Goal: Task Accomplishment & Management: Manage account settings

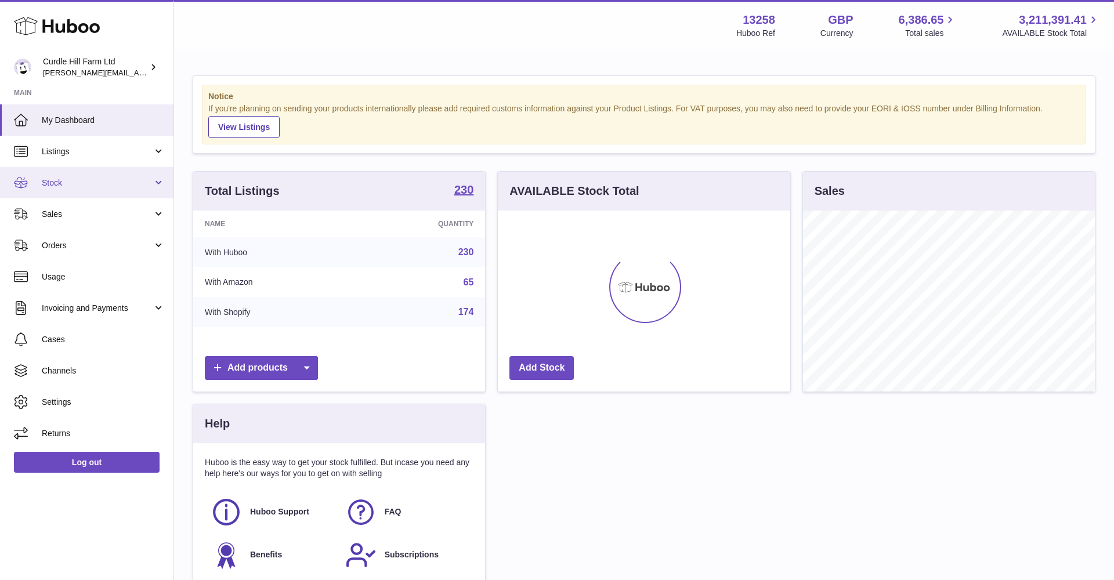
click at [92, 185] on span "Stock" at bounding box center [97, 183] width 111 height 11
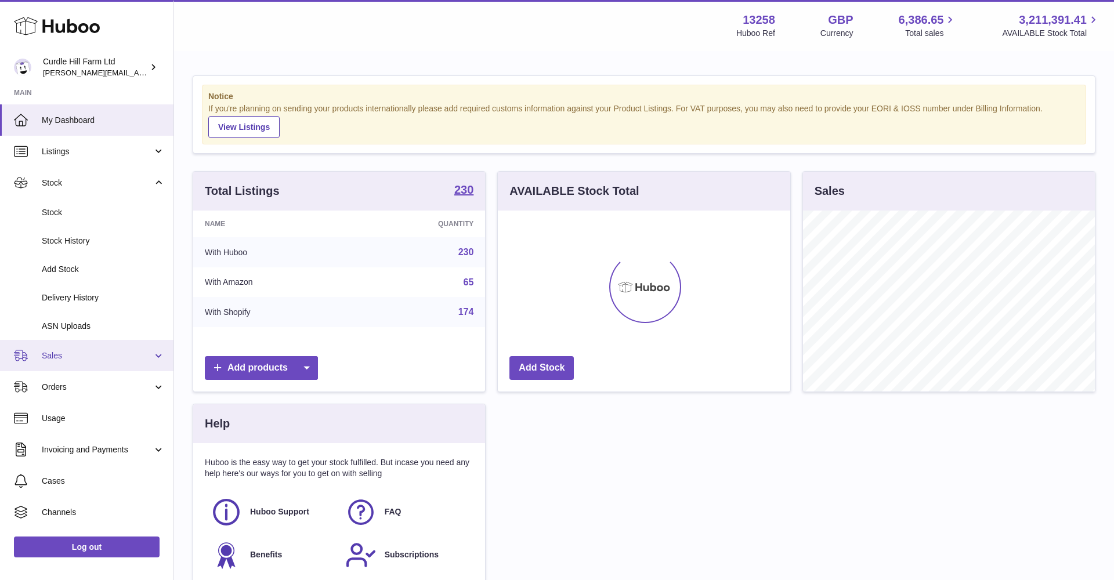
drag, startPoint x: 73, startPoint y: 353, endPoint x: 71, endPoint y: 360, distance: 6.6
click at [73, 353] on span "Sales" at bounding box center [97, 355] width 111 height 11
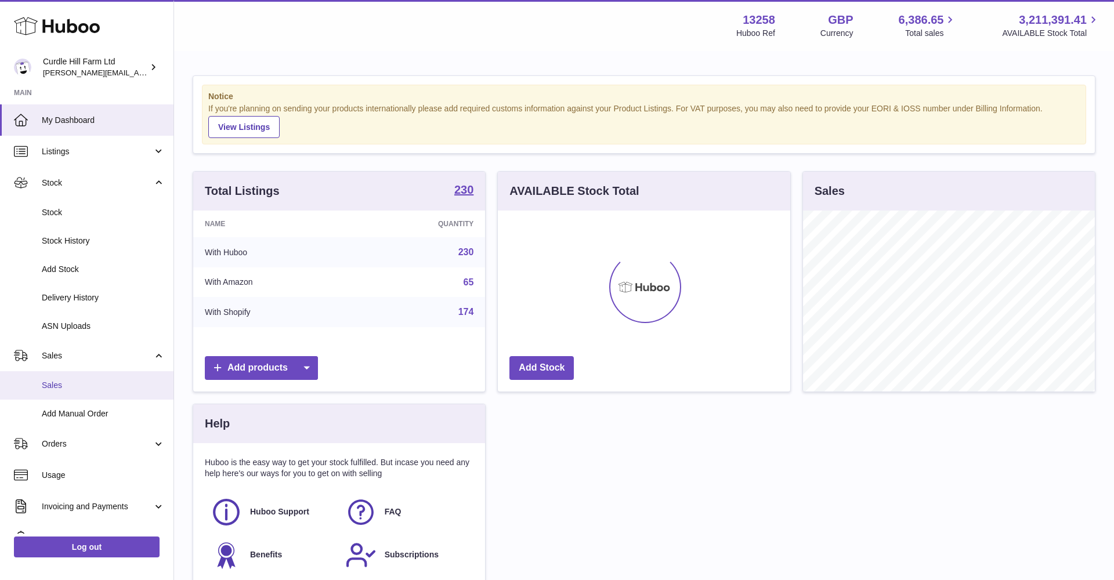
click at [68, 373] on link "Sales" at bounding box center [86, 385] width 173 height 28
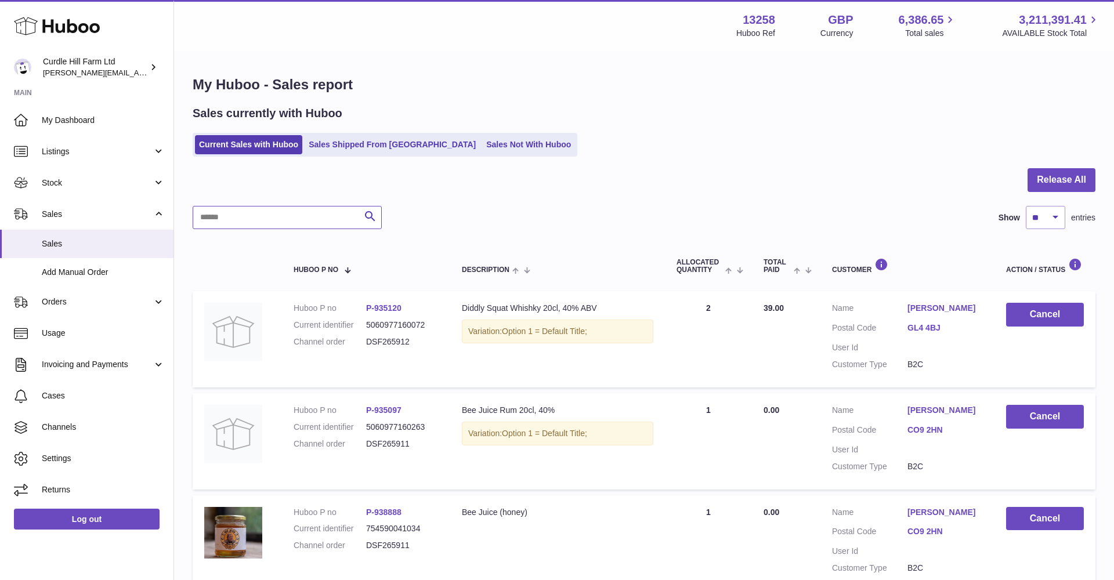
click at [285, 219] on input "text" at bounding box center [287, 217] width 189 height 23
paste input "*********"
type input "*********"
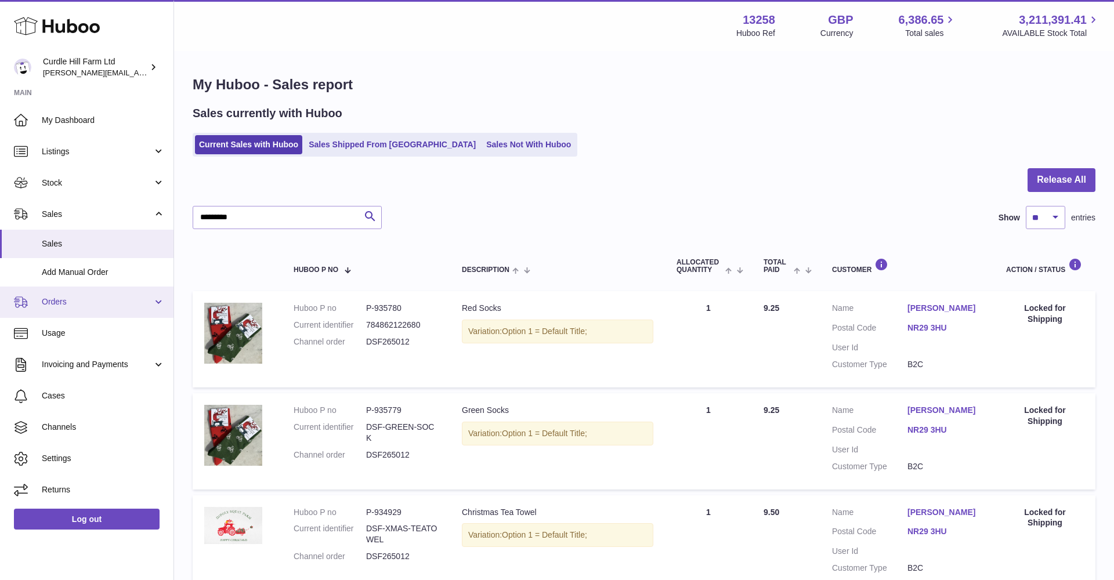
click at [71, 291] on link "Orders" at bounding box center [86, 302] width 173 height 31
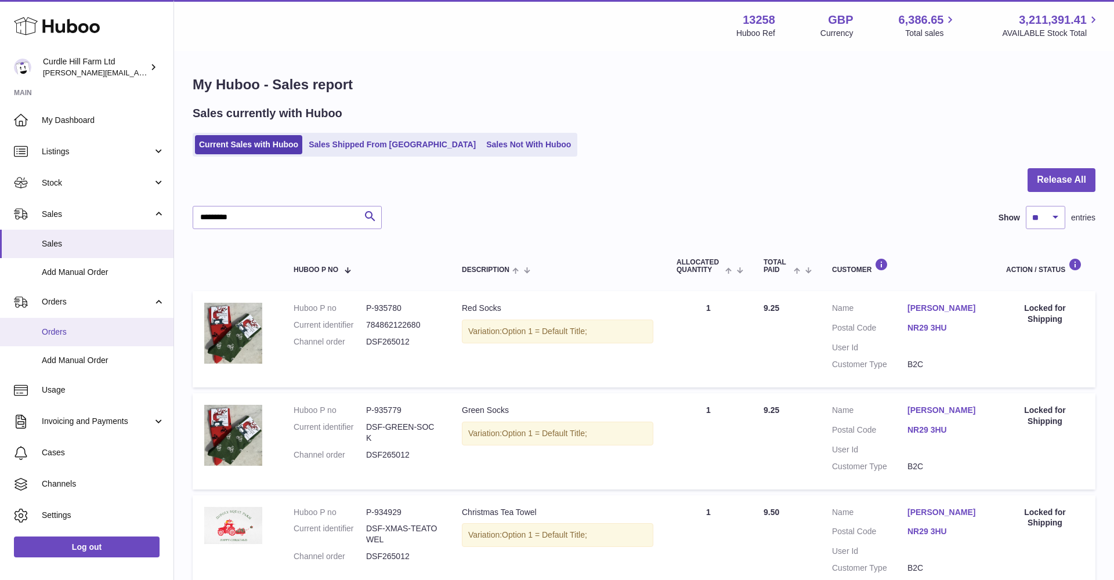
click at [81, 323] on link "Orders" at bounding box center [86, 332] width 173 height 28
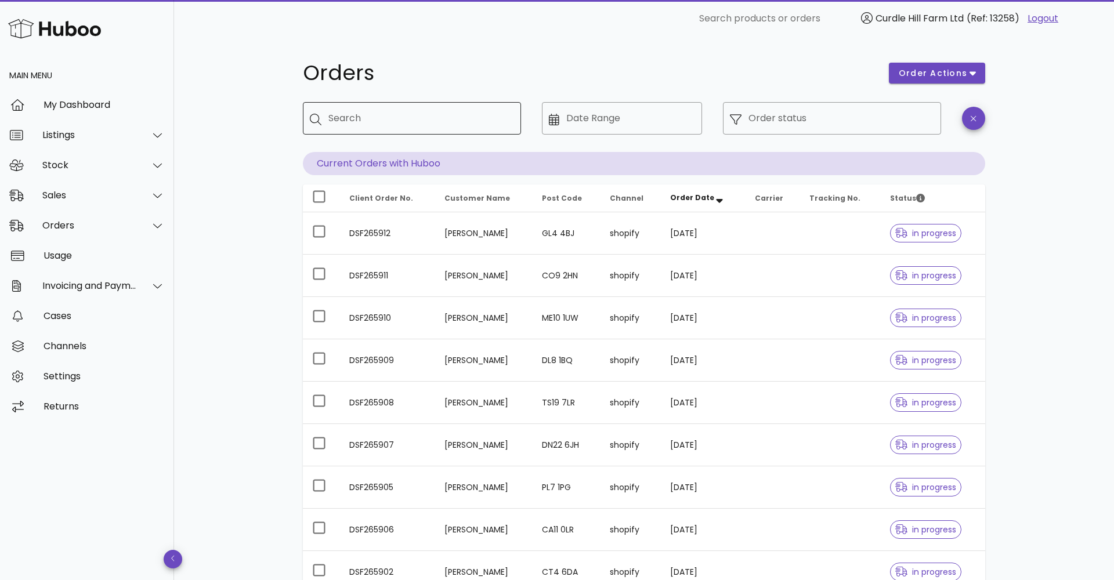
click at [337, 115] on input "Search" at bounding box center [419, 118] width 183 height 19
paste input "*********"
type input "*********"
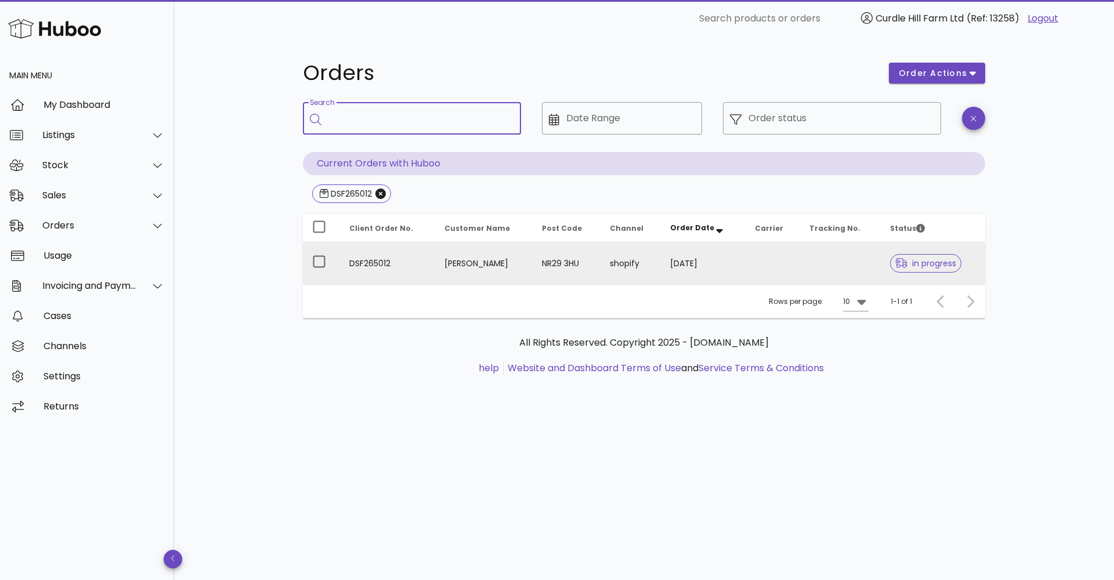
click at [764, 261] on td at bounding box center [773, 264] width 55 height 42
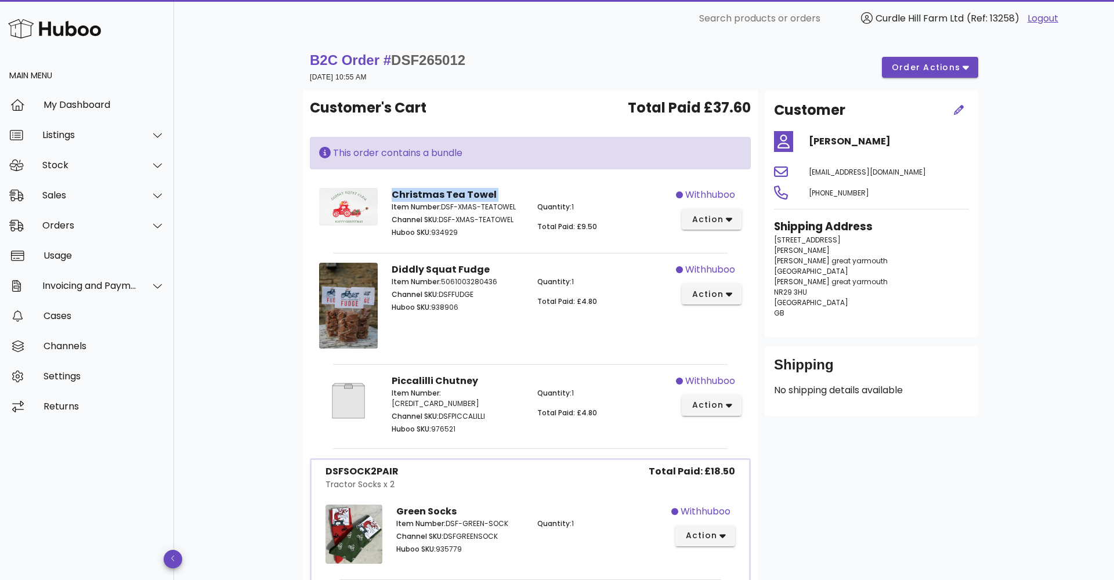
drag, startPoint x: 392, startPoint y: 190, endPoint x: 507, endPoint y: 195, distance: 115.0
click at [507, 195] on div "Christmas Tea Towel Item Number: DSF-XMAS-TEATOWEL Channel SKU: DSF-XMAS-TEATOW…" at bounding box center [530, 214] width 291 height 67
click at [58, 200] on div "Sales" at bounding box center [89, 195] width 95 height 11
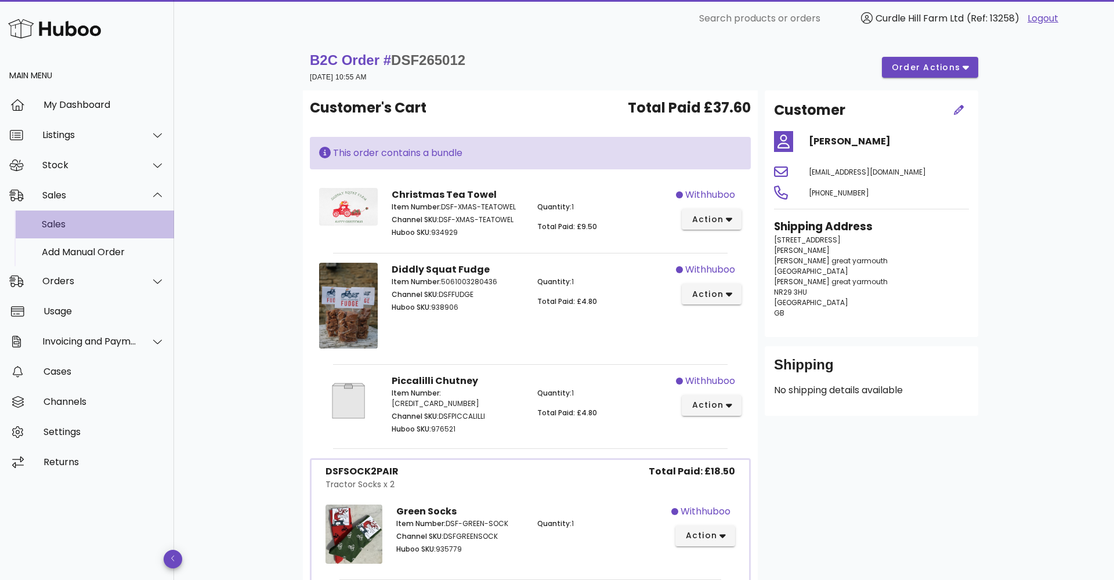
click at [71, 225] on div "Sales" at bounding box center [103, 224] width 123 height 11
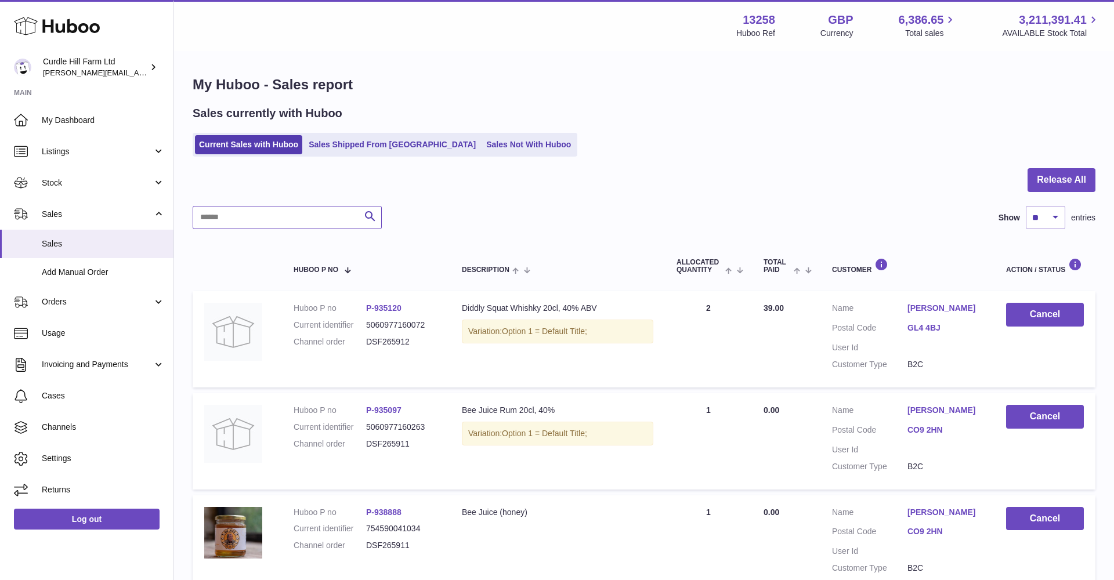
click at [222, 223] on input "text" at bounding box center [287, 217] width 189 height 23
type input "*********"
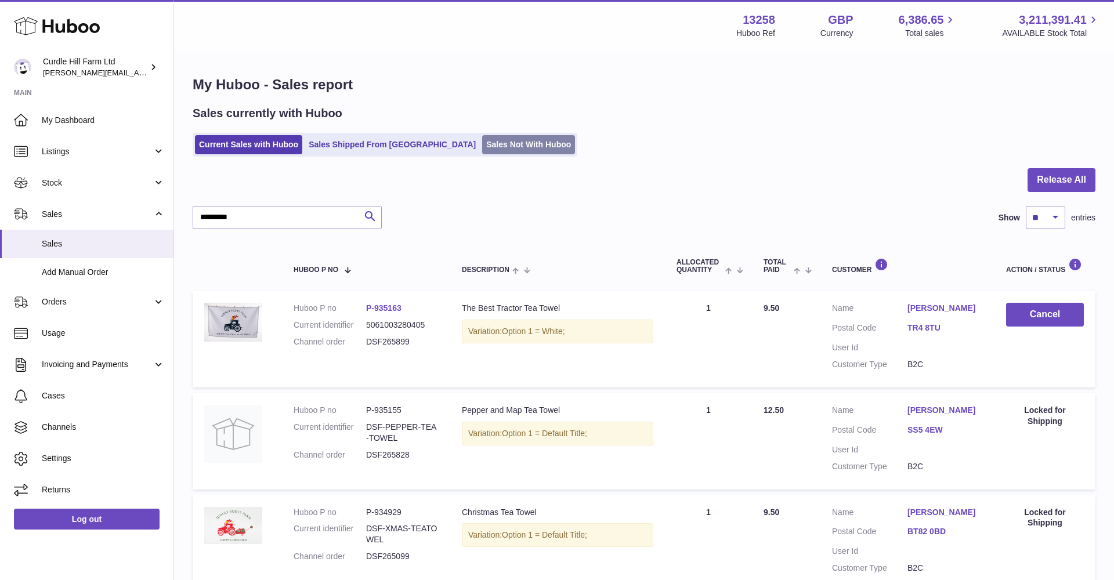
click at [482, 135] on link "Sales Not With Huboo" at bounding box center [528, 144] width 93 height 19
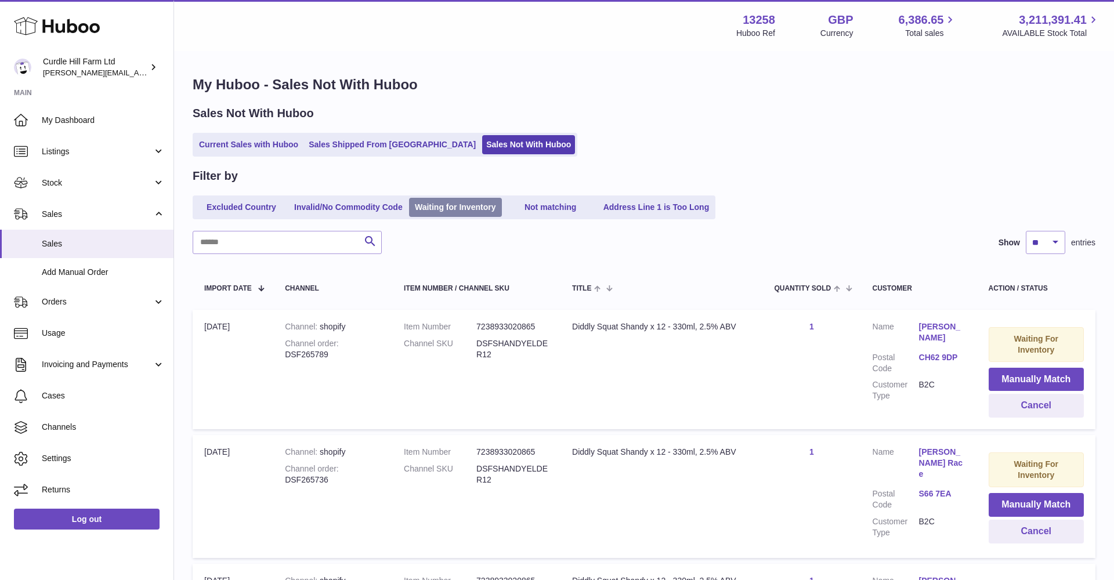
click at [498, 203] on link "Waiting for Inventory" at bounding box center [455, 207] width 93 height 19
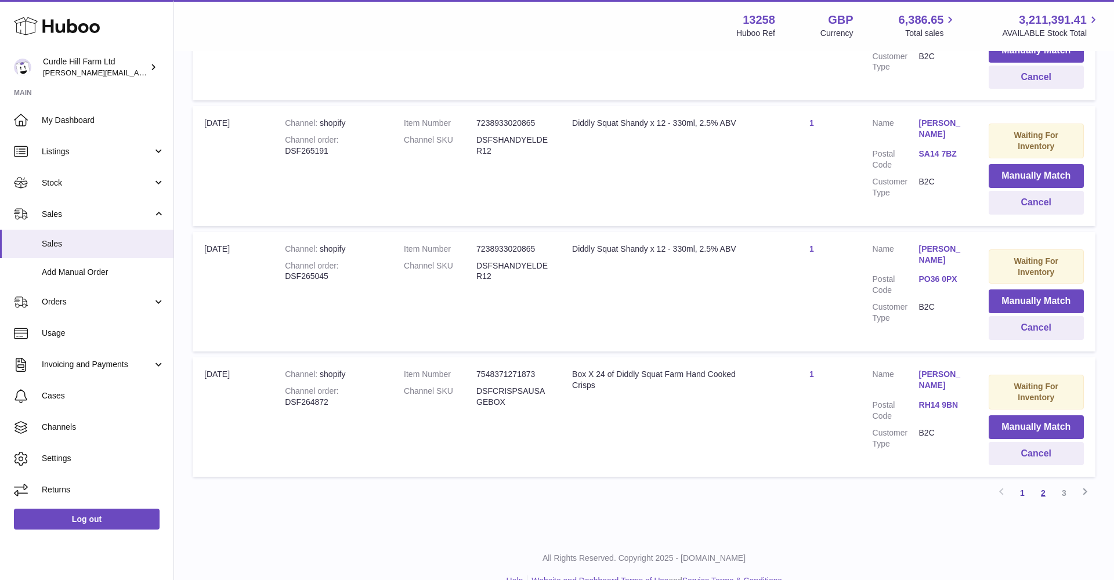
scroll to position [1086, 1]
click at [1048, 483] on link "2" at bounding box center [1043, 493] width 21 height 21
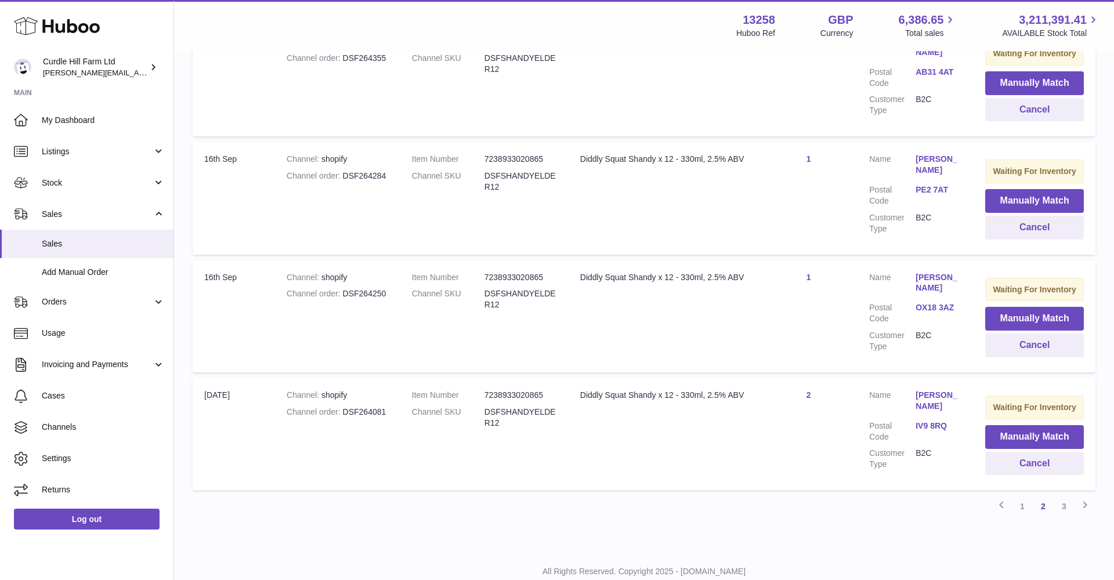
click at [1075, 496] on link "Next" at bounding box center [1085, 506] width 21 height 21
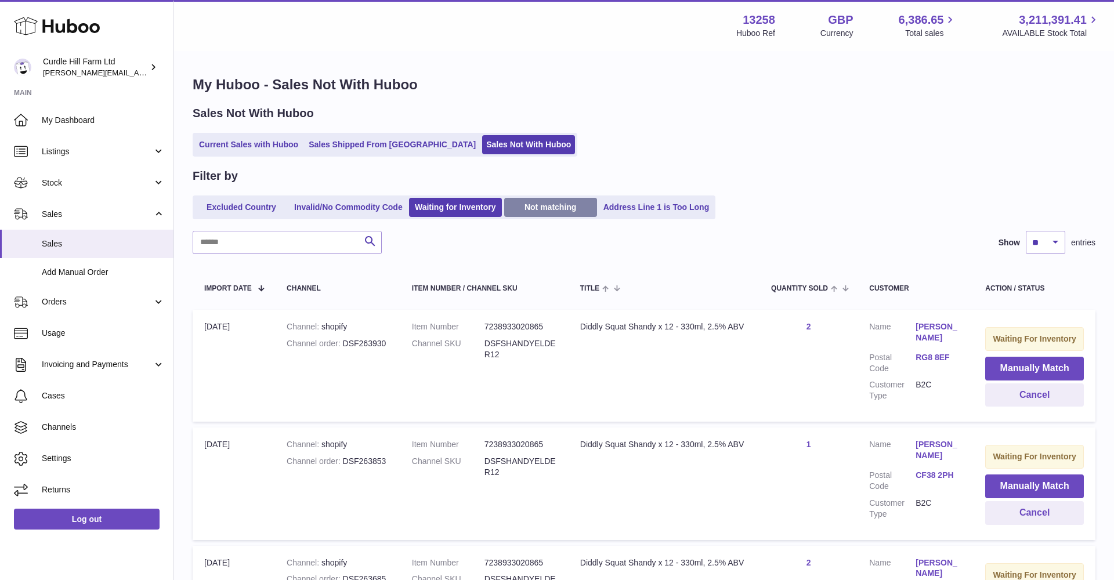
click at [567, 204] on link "Not matching" at bounding box center [550, 207] width 93 height 19
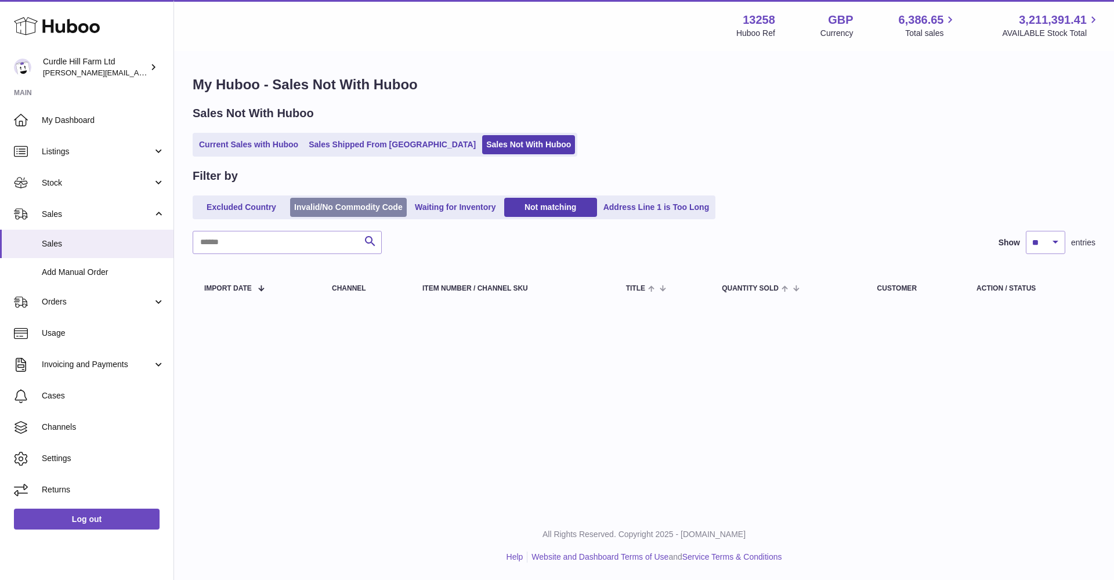
click at [336, 208] on link "Invalid/No Commodity Code" at bounding box center [348, 207] width 117 height 19
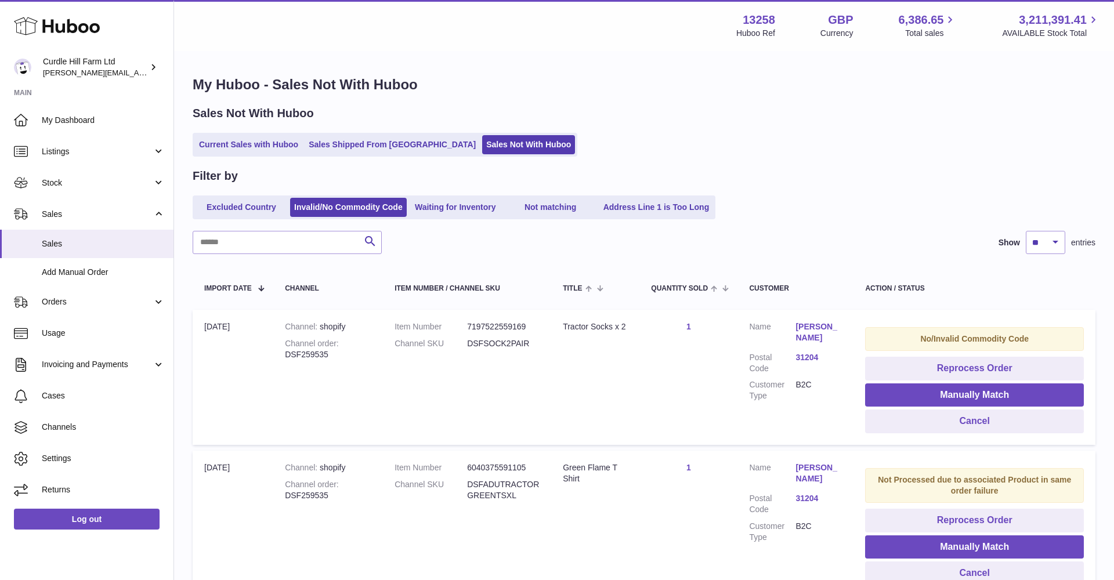
click at [245, 191] on div "Filter by Excluded Country Invalid/No Commodity Code Waiting for Inventory Not …" at bounding box center [644, 193] width 903 height 51
click at [249, 208] on link "Excluded Country" at bounding box center [241, 207] width 93 height 19
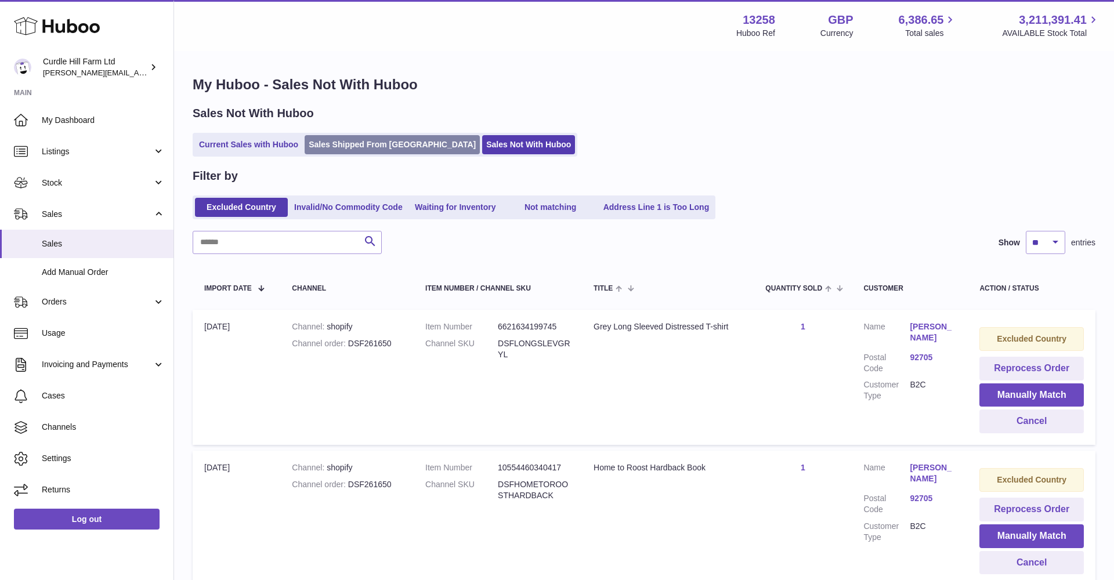
click at [379, 149] on link "Sales Shipped From [GEOGRAPHIC_DATA]" at bounding box center [392, 144] width 175 height 19
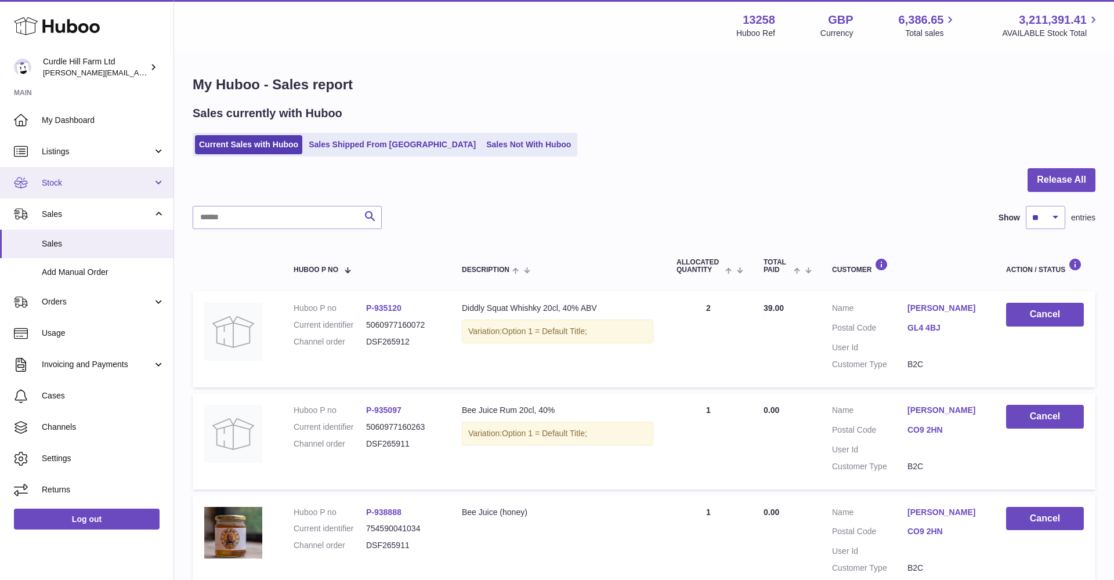
click at [98, 178] on span "Stock" at bounding box center [97, 183] width 111 height 11
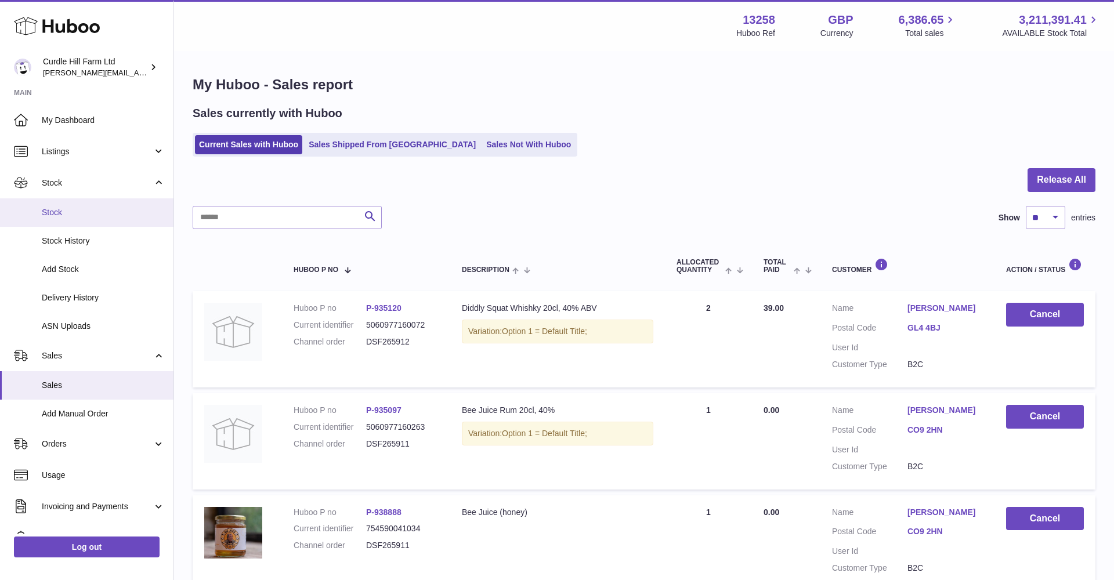
click at [93, 204] on link "Stock" at bounding box center [86, 212] width 173 height 28
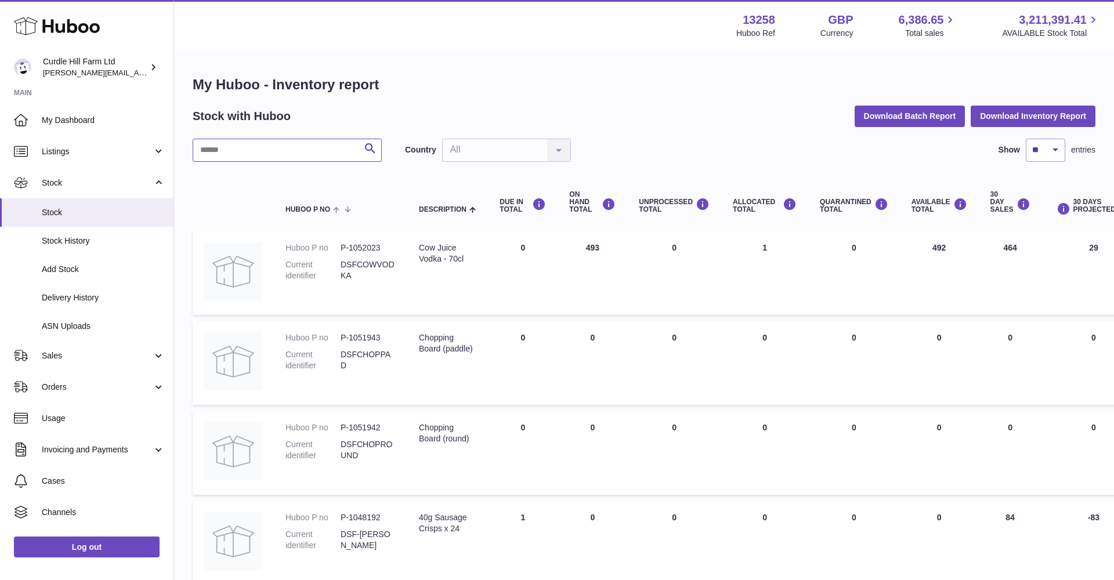
click at [252, 155] on input "text" at bounding box center [287, 150] width 189 height 23
type input "*********"
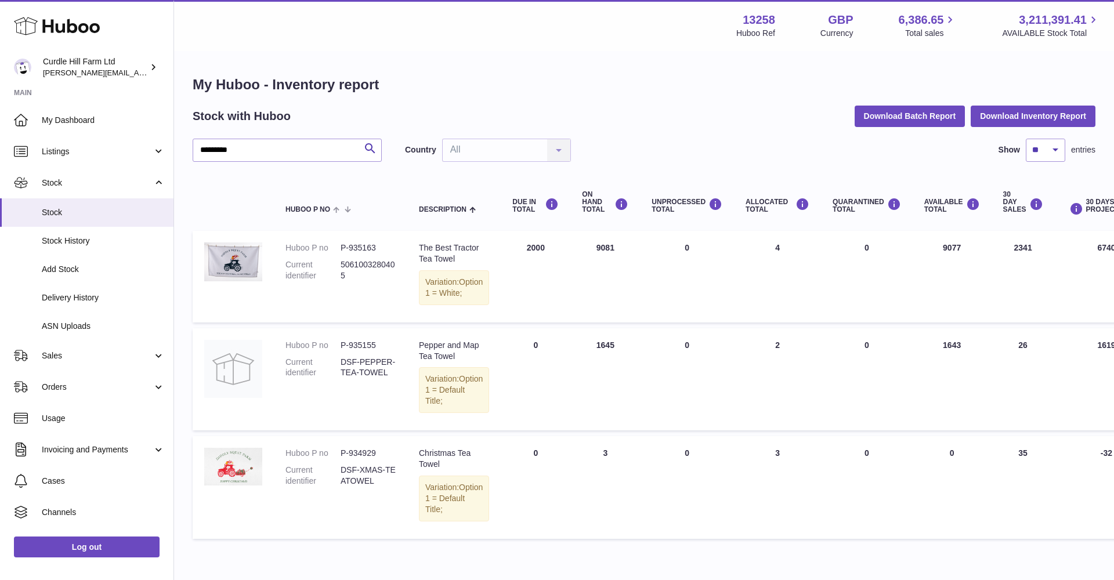
drag, startPoint x: 503, startPoint y: 457, endPoint x: 808, endPoint y: 456, distance: 304.6
click at [811, 457] on tr "Huboo P no P-934929 Current identifier DSF-XMAS-TEATOWEL Description Christmas …" at bounding box center [733, 487] width 1081 height 102
click at [692, 469] on td "UNPROCESSED Total 0" at bounding box center [687, 487] width 94 height 102
drag, startPoint x: 722, startPoint y: 467, endPoint x: 757, endPoint y: 469, distance: 34.3
click at [729, 468] on tr "Huboo P no P-934929 Current identifier DSF-XMAS-TEATOWEL Description Christmas …" at bounding box center [733, 487] width 1081 height 102
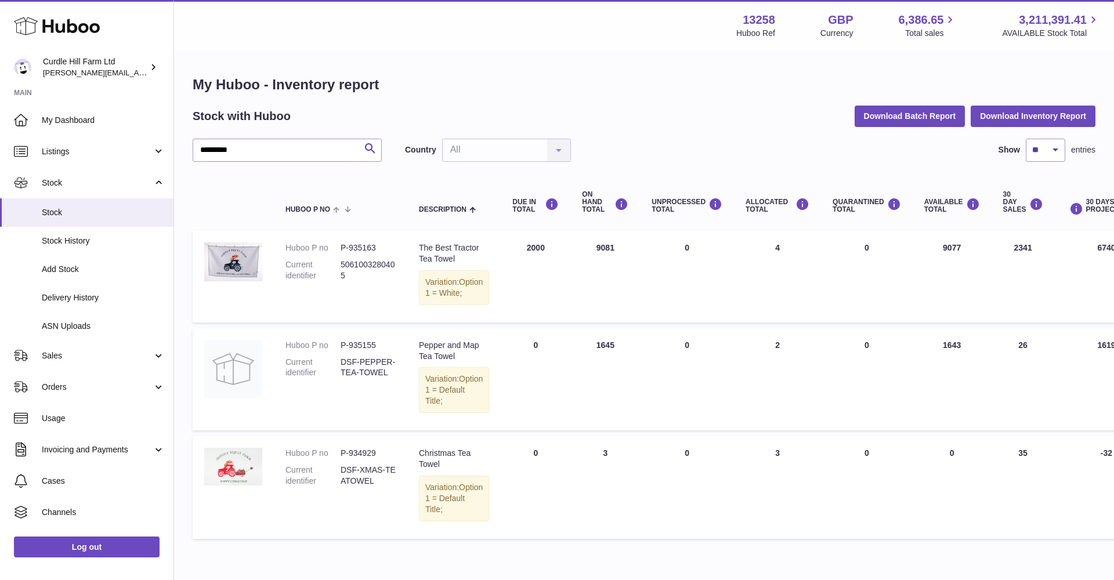
click at [757, 469] on td "ALLOCATED Total 3" at bounding box center [777, 487] width 87 height 102
drag, startPoint x: 759, startPoint y: 466, endPoint x: 784, endPoint y: 467, distance: 25.0
click at [783, 467] on td "ALLOCATED Total 3" at bounding box center [777, 487] width 87 height 102
drag, startPoint x: 784, startPoint y: 467, endPoint x: 922, endPoint y: 472, distance: 137.6
click at [805, 470] on td "ALLOCATED Total 3" at bounding box center [777, 487] width 87 height 102
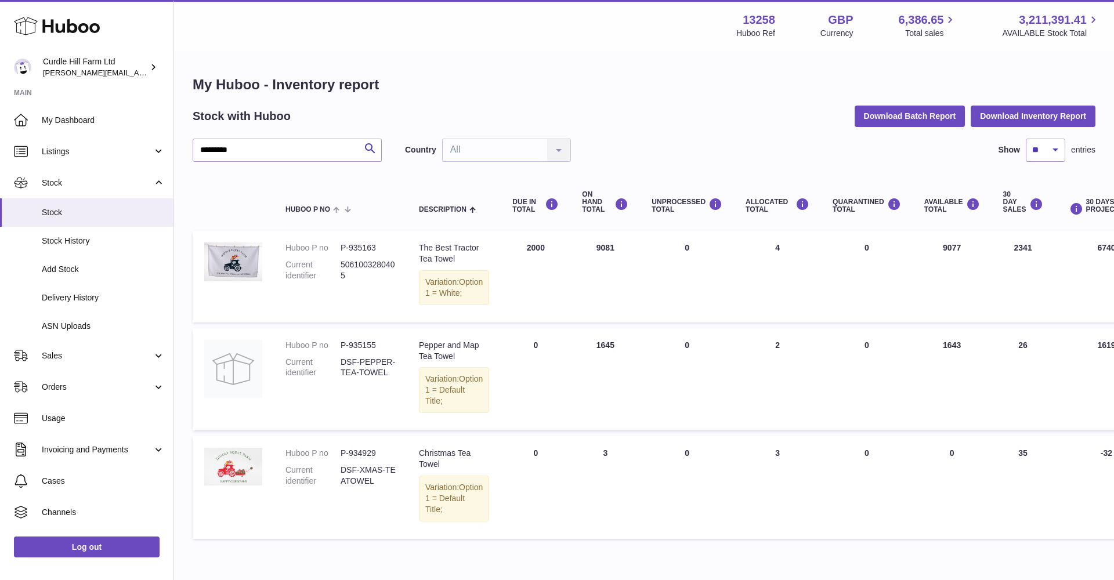
click at [931, 473] on td "AVAILABLE Total 0" at bounding box center [952, 487] width 79 height 102
drag, startPoint x: 1039, startPoint y: 467, endPoint x: 1050, endPoint y: 468, distance: 10.5
click at [1048, 468] on tr "Huboo P no P-934929 Current identifier DSF-XMAS-TEATOWEL Description Christmas …" at bounding box center [733, 487] width 1081 height 102
click at [1055, 468] on td "30 DAYS PROJECTED -32" at bounding box center [1107, 487] width 104 height 102
click at [363, 481] on dd "DSF-XMAS-TEATOWEL" at bounding box center [368, 476] width 55 height 22
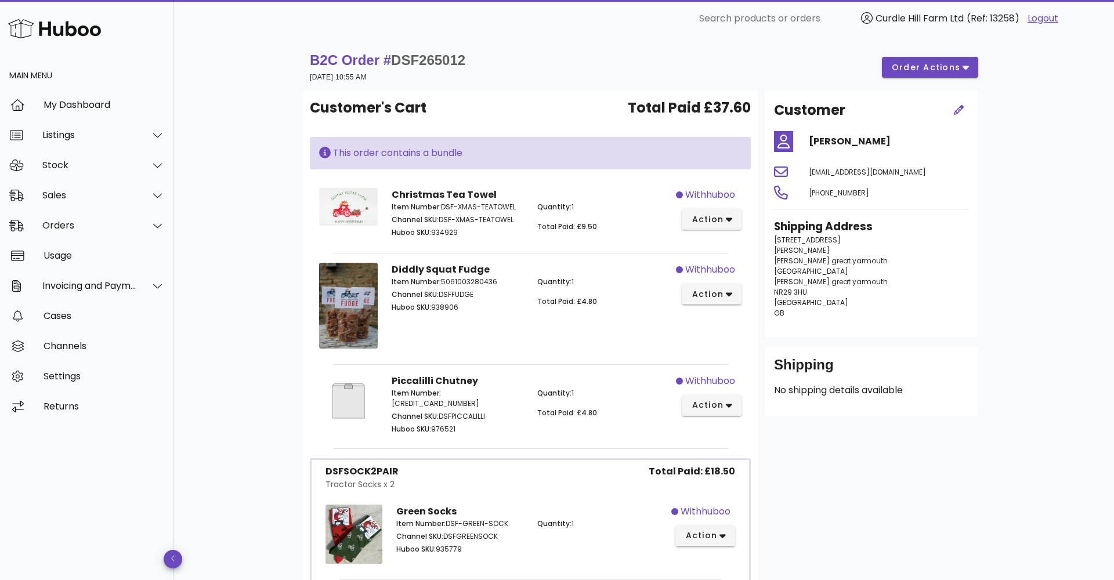
click at [472, 194] on strong "Christmas Tea Towel" at bounding box center [444, 194] width 105 height 13
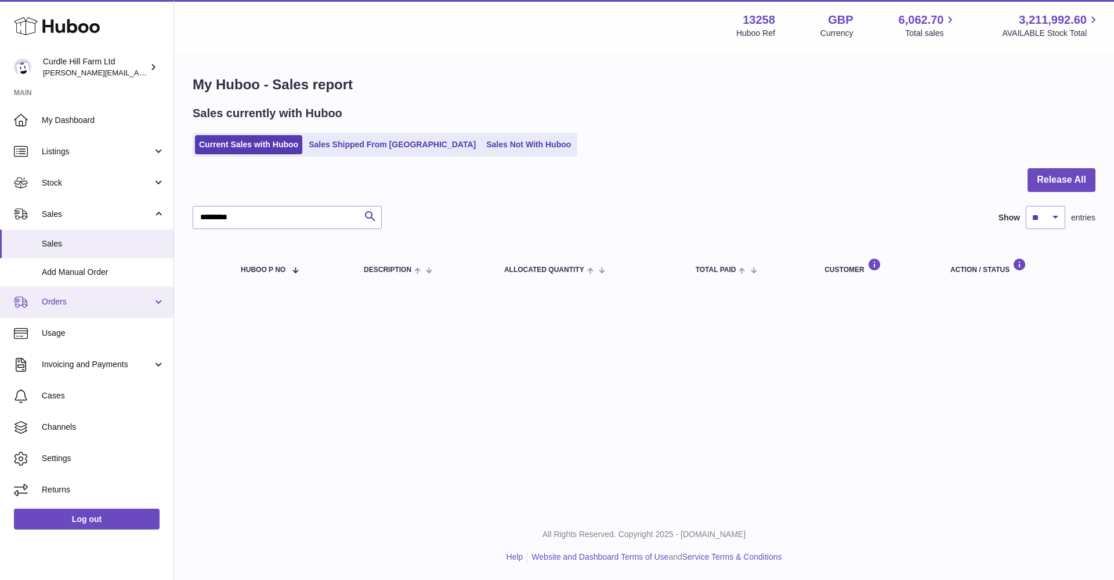
drag, startPoint x: 104, startPoint y: 291, endPoint x: 109, endPoint y: 298, distance: 8.9
click at [105, 290] on link "Orders" at bounding box center [86, 302] width 173 height 31
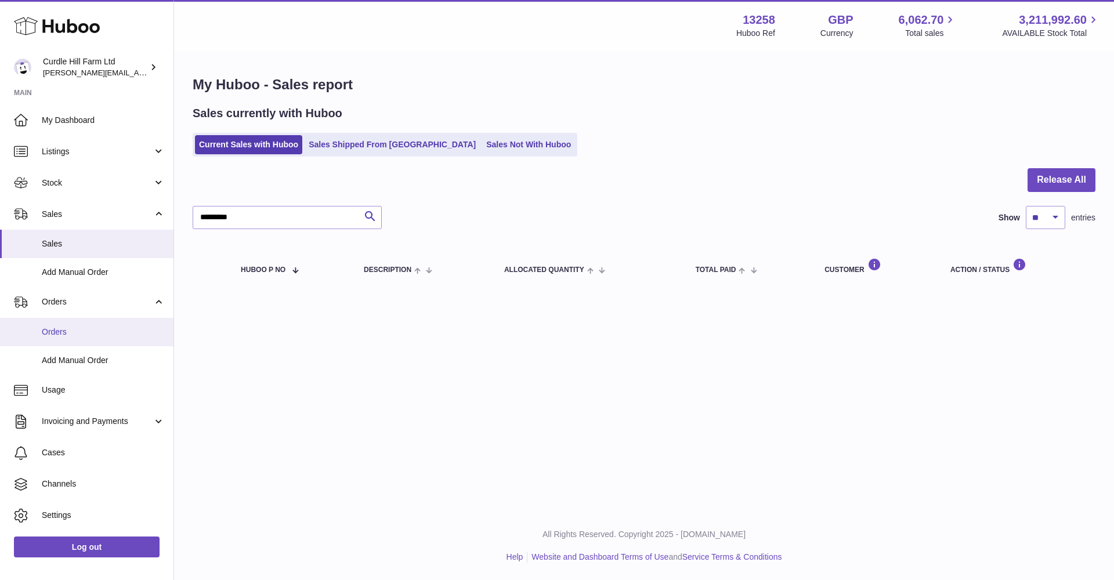
click at [84, 327] on span "Orders" at bounding box center [103, 332] width 123 height 11
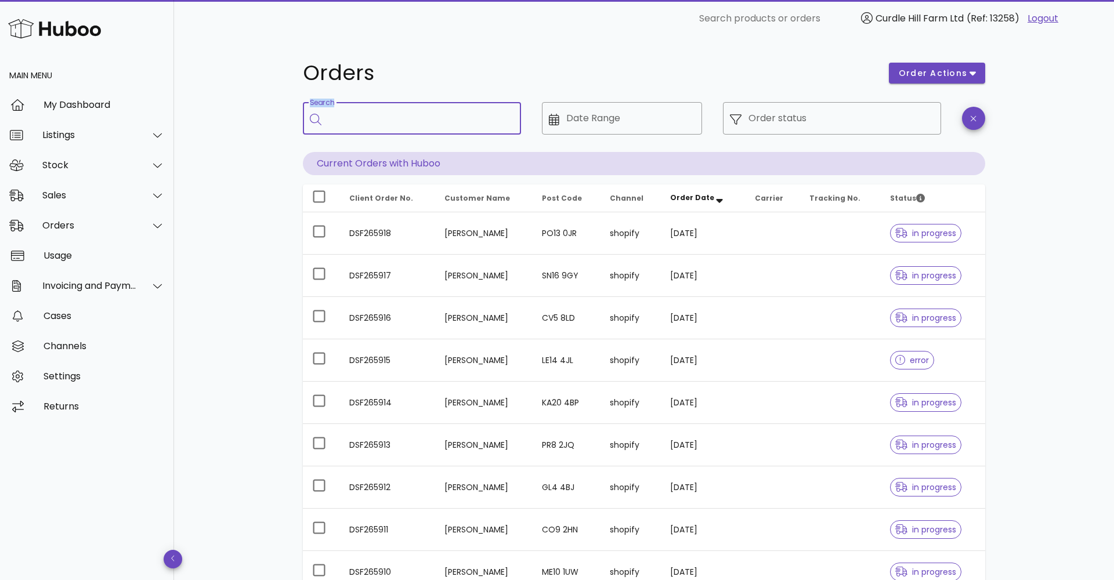
click at [338, 123] on input "Search" at bounding box center [419, 118] width 183 height 19
click at [352, 123] on input "Search" at bounding box center [419, 118] width 183 height 19
paste input "*********"
type input "*********"
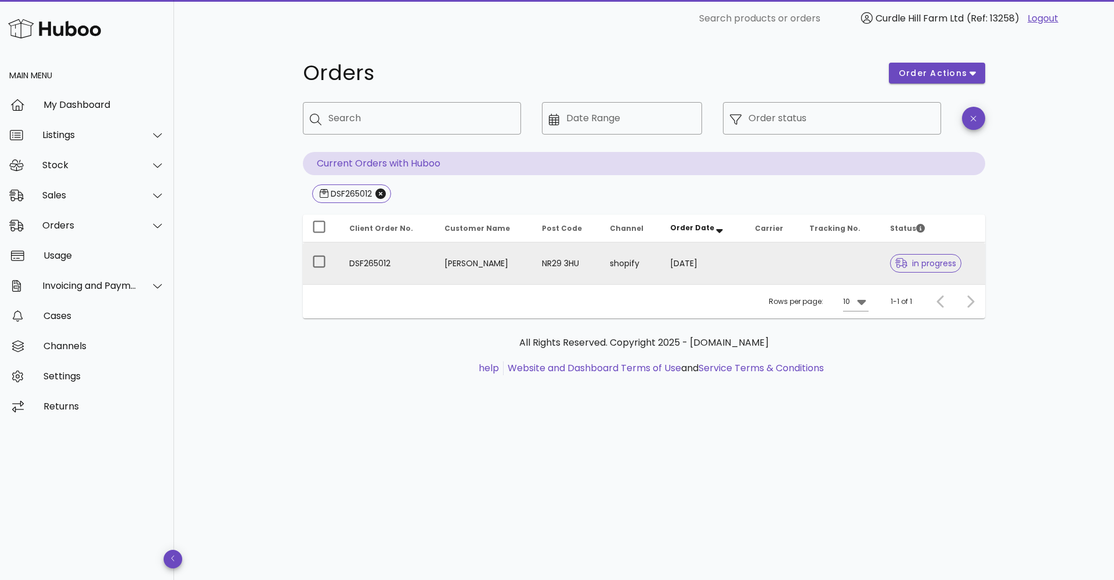
click at [425, 279] on td "DSF265012" at bounding box center [387, 264] width 95 height 42
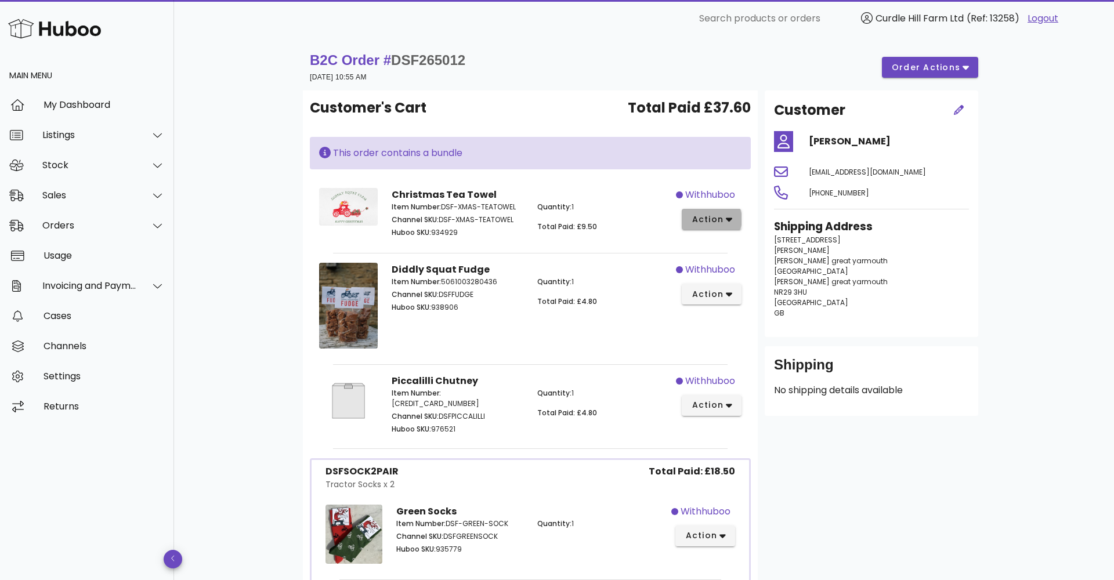
click at [719, 216] on span "action" at bounding box center [707, 220] width 32 height 12
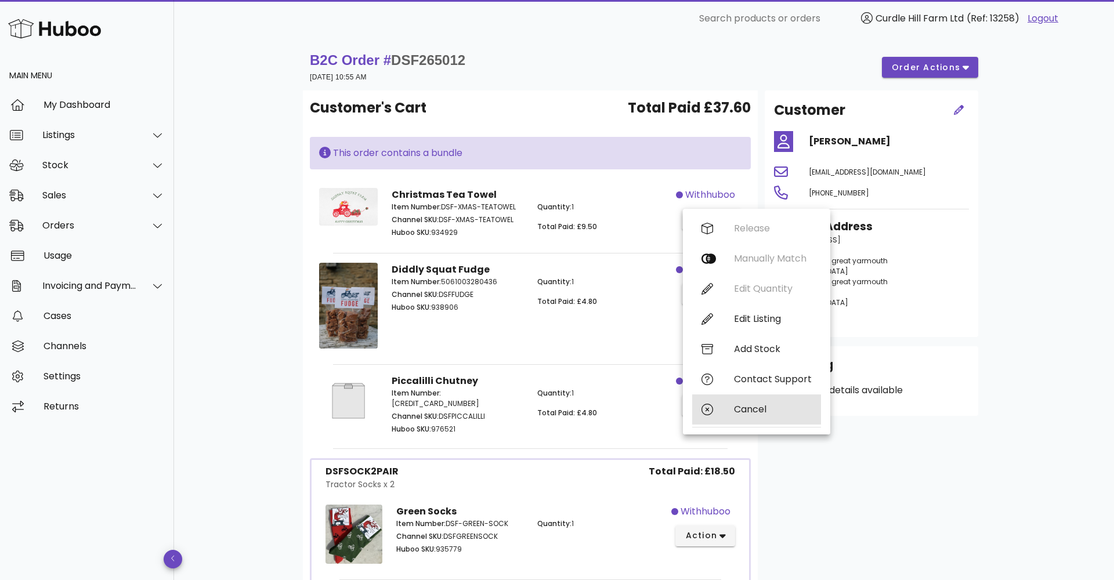
click at [757, 417] on div "Cancel" at bounding box center [756, 410] width 129 height 30
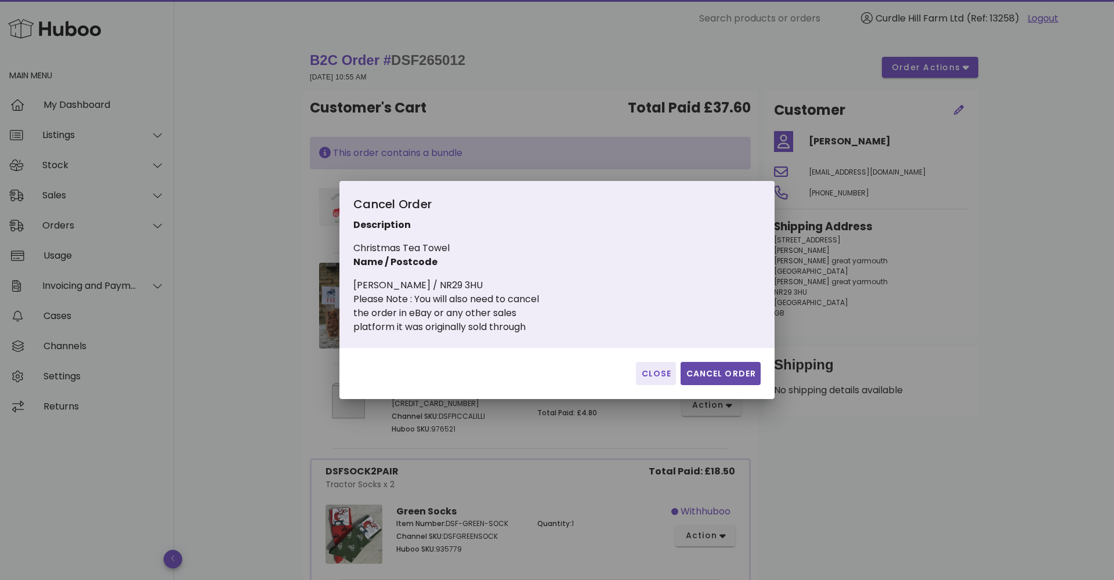
click at [720, 372] on span "Cancel Order" at bounding box center [720, 374] width 71 height 12
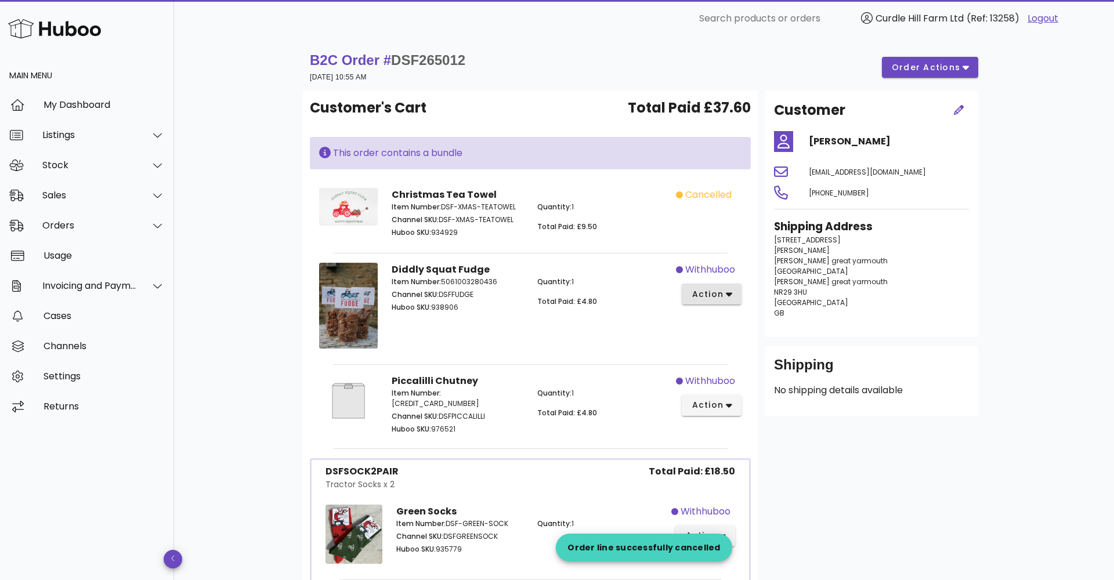
click at [717, 302] on button "action" at bounding box center [712, 294] width 60 height 21
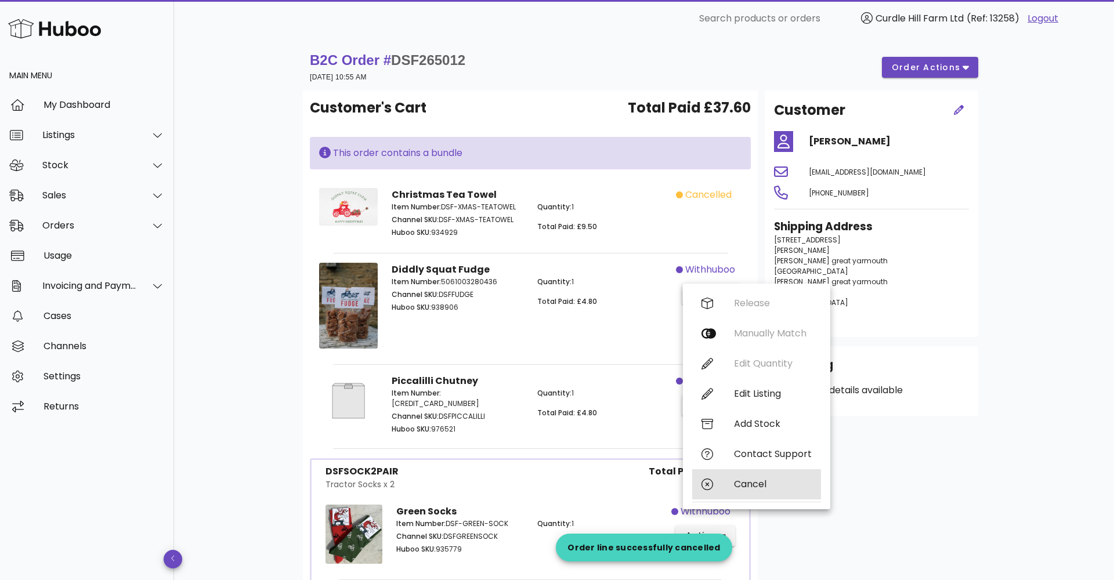
click at [732, 487] on div "Cancel" at bounding box center [756, 484] width 129 height 30
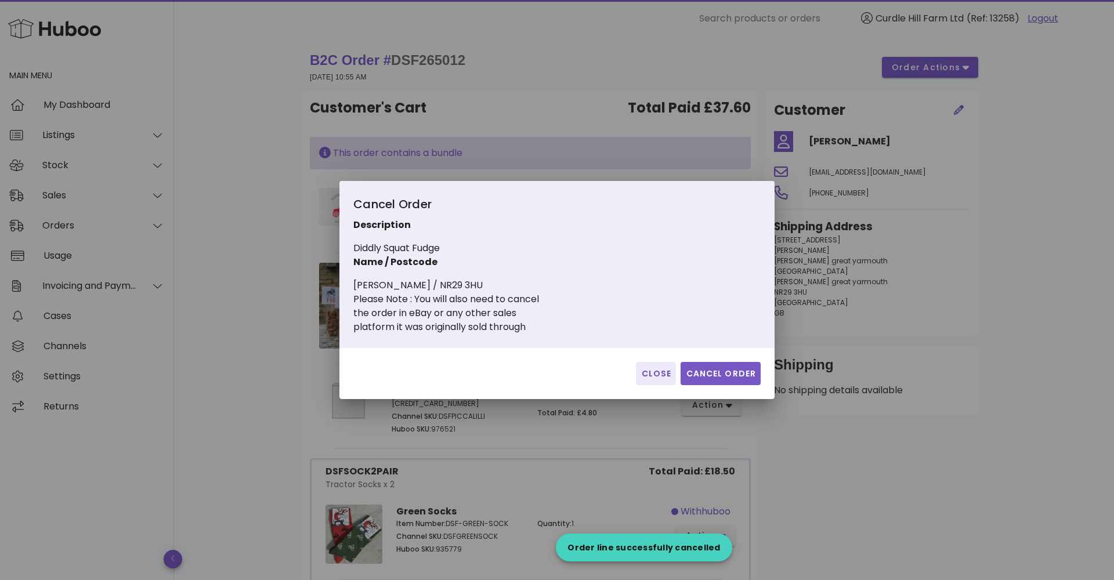
click at [715, 367] on button "Cancel Order" at bounding box center [721, 373] width 80 height 23
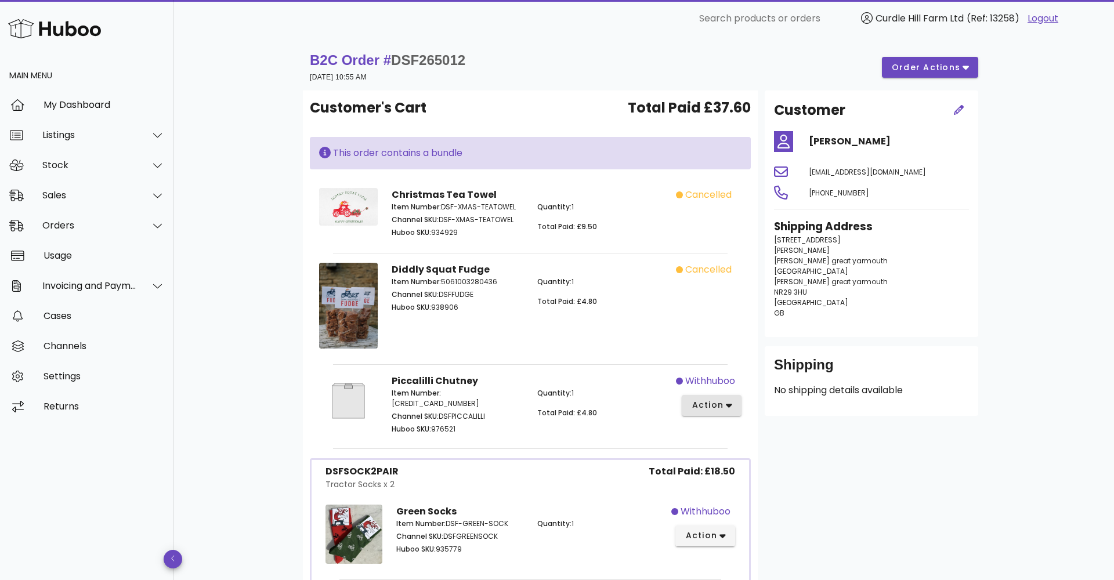
click at [715, 408] on span "action" at bounding box center [707, 405] width 32 height 12
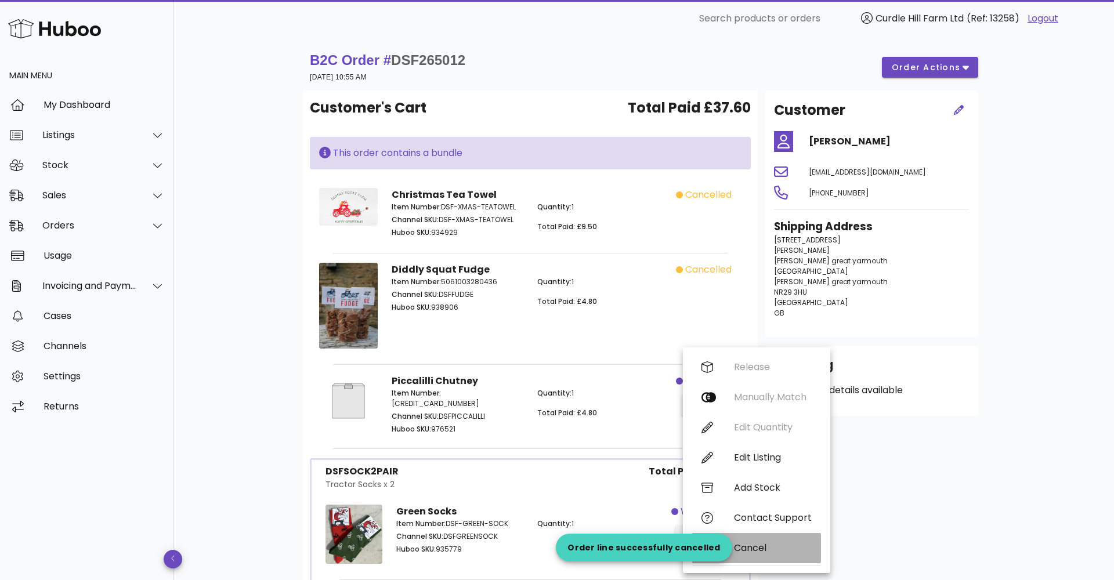
click at [768, 547] on div "Cancel" at bounding box center [773, 547] width 78 height 11
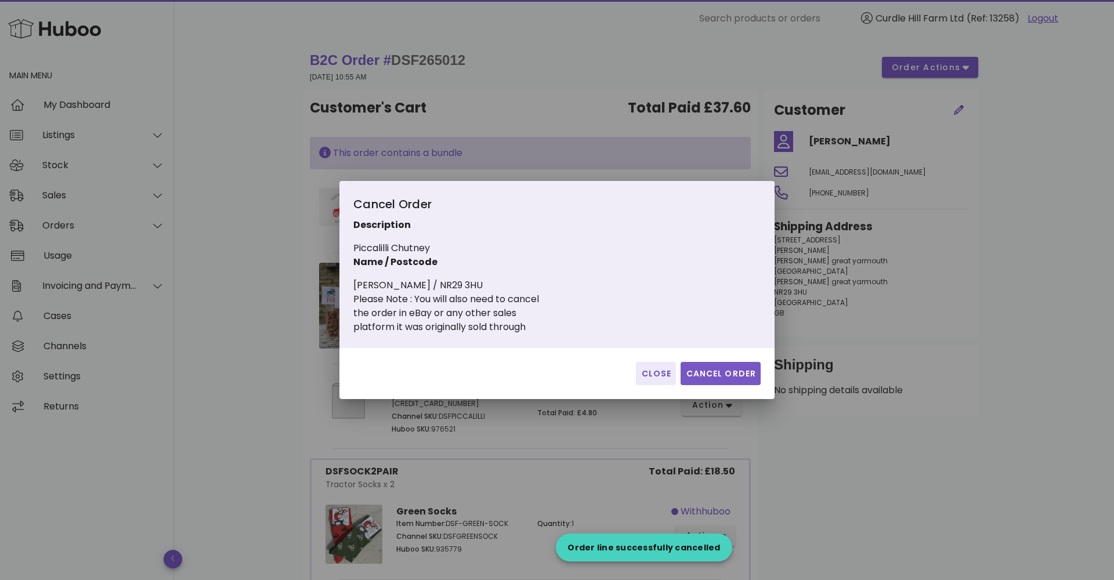
click at [717, 370] on span "Cancel Order" at bounding box center [720, 374] width 71 height 12
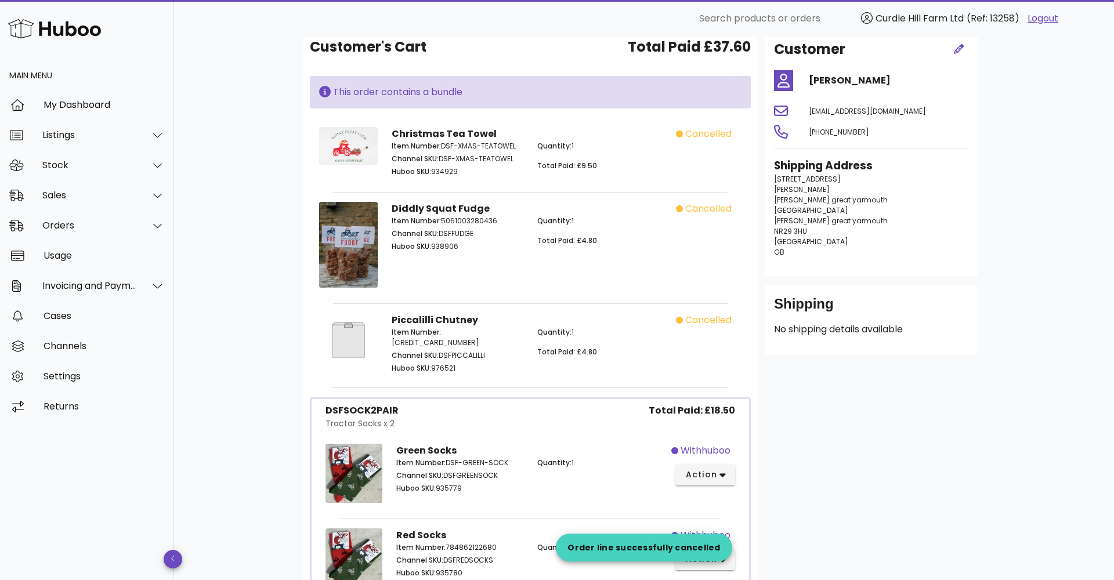
scroll to position [63, 0]
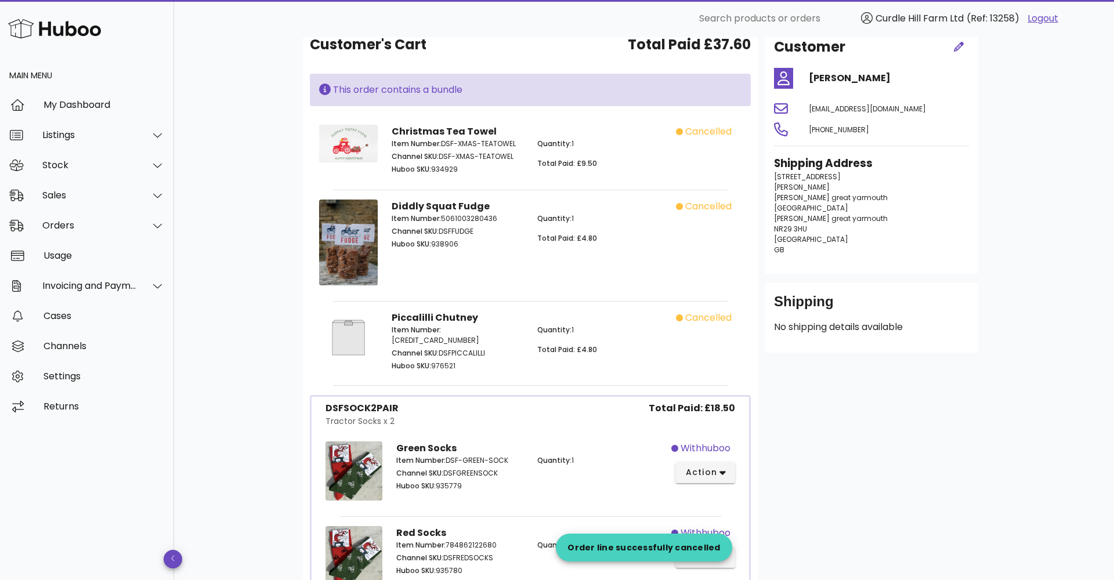
click at [704, 456] on div "withhuboo action" at bounding box center [706, 473] width 71 height 77
click at [704, 466] on span "action" at bounding box center [701, 472] width 32 height 12
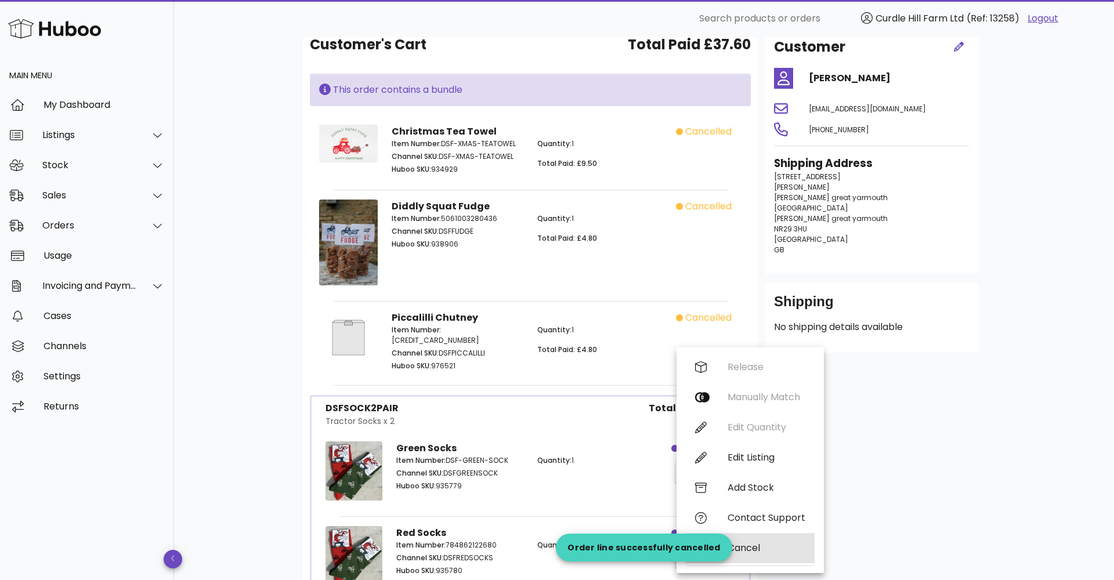
click at [758, 551] on div "Cancel" at bounding box center [767, 547] width 78 height 11
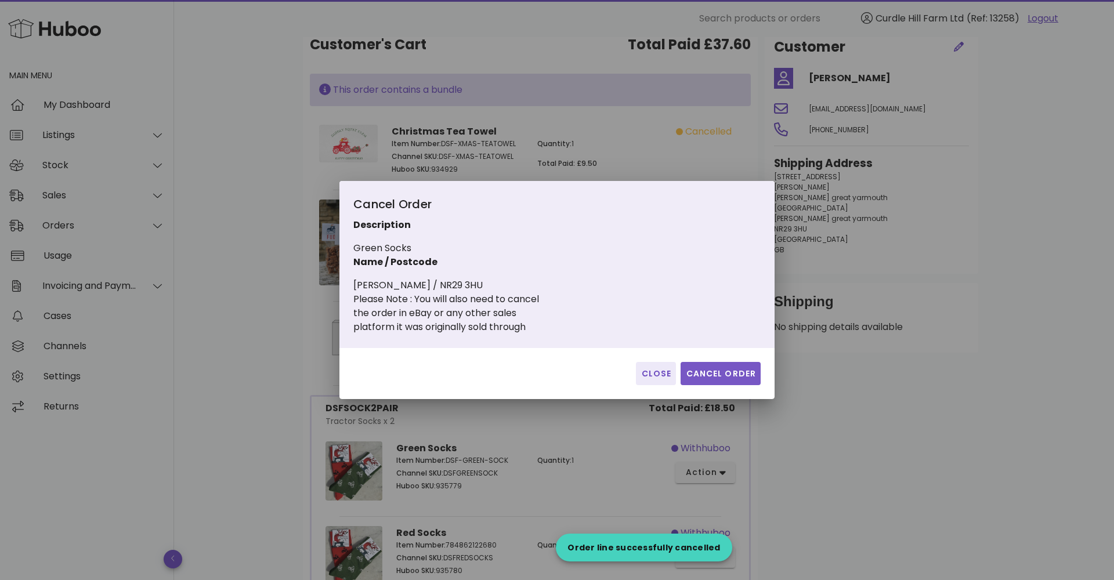
click at [720, 377] on span "Cancel Order" at bounding box center [720, 374] width 71 height 12
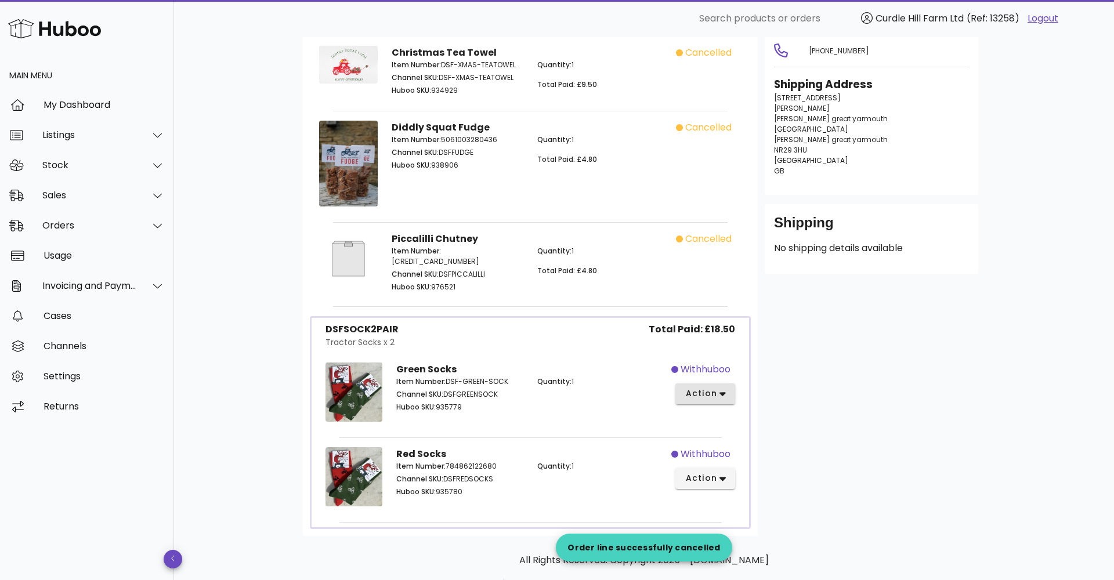
scroll to position [150, 0]
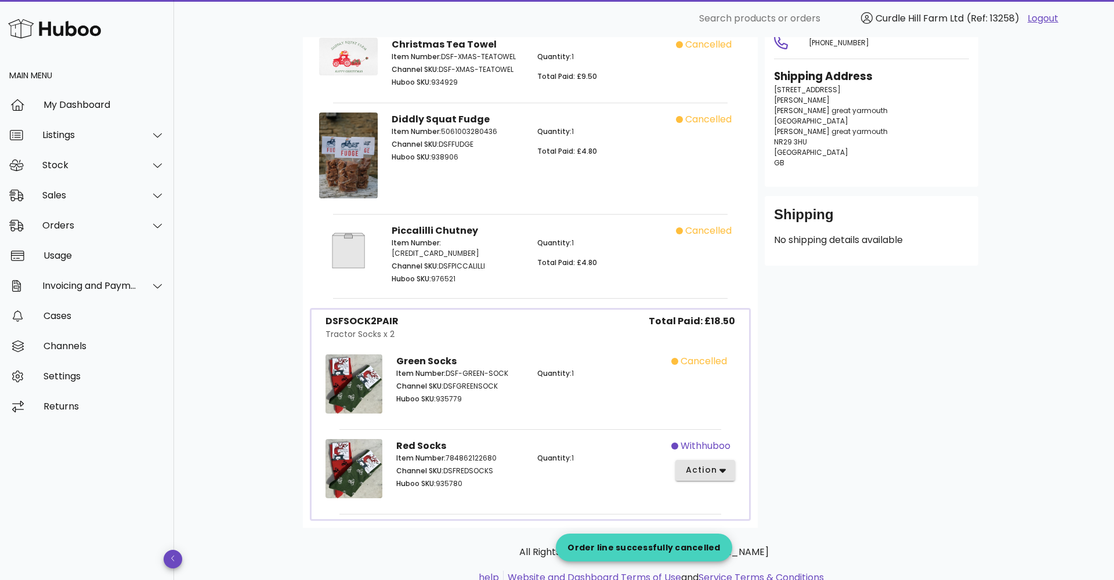
click at [704, 460] on button "action" at bounding box center [705, 470] width 60 height 21
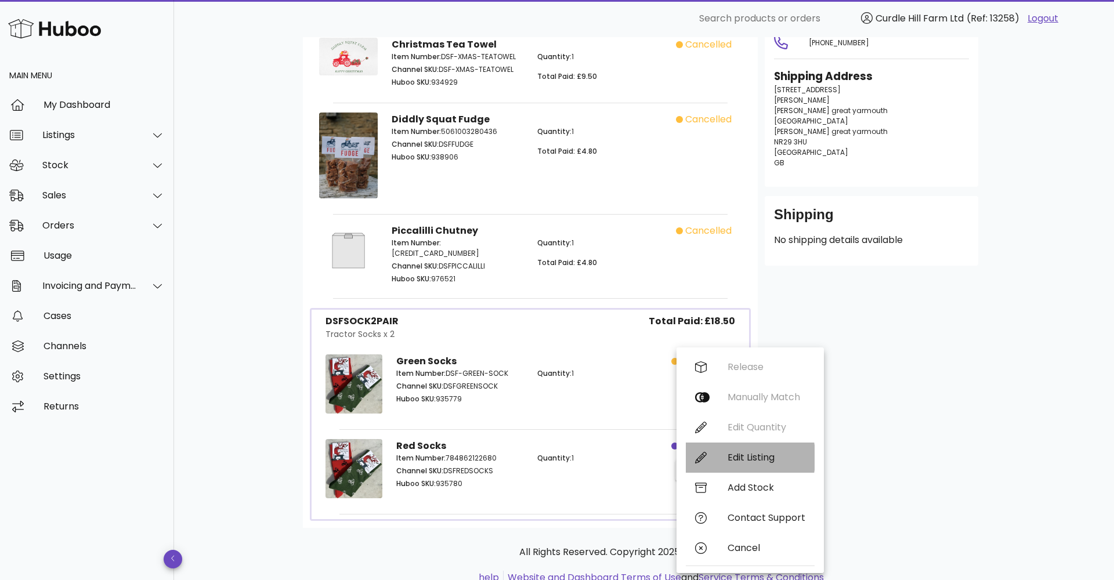
click at [699, 468] on div "Edit Listing" at bounding box center [750, 458] width 129 height 30
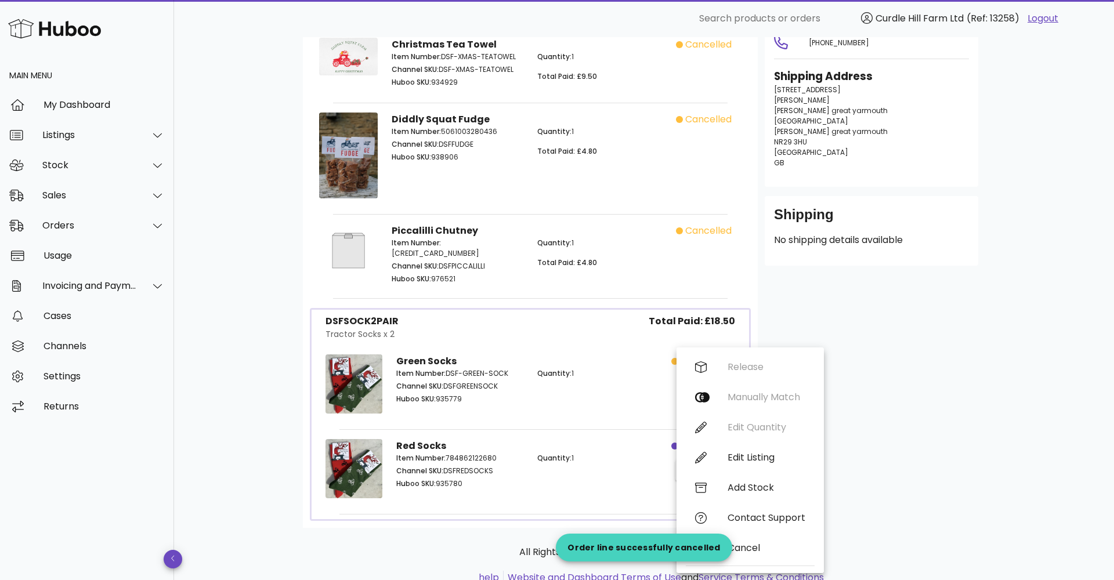
click at [625, 435] on div "Red Socks Item Number: 784862122680 Channel SKU: DSFREDSOCKS Huboo SKU: 935780 …" at bounding box center [530, 470] width 283 height 77
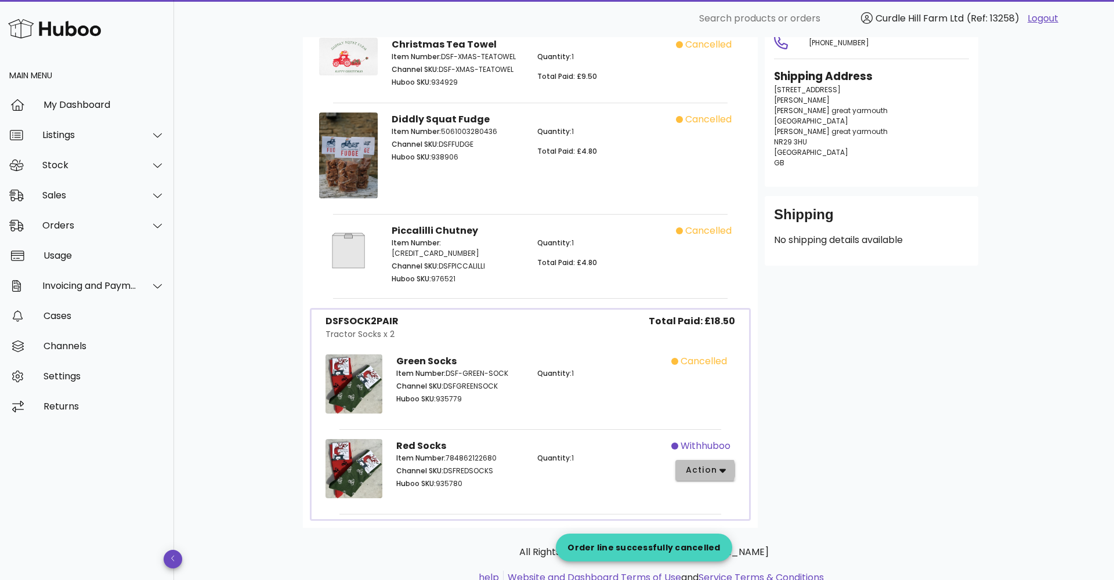
drag, startPoint x: 686, startPoint y: 468, endPoint x: 672, endPoint y: 462, distance: 15.6
click at [672, 462] on div "withhuboo action" at bounding box center [706, 470] width 71 height 77
click at [688, 466] on span "action" at bounding box center [701, 470] width 32 height 12
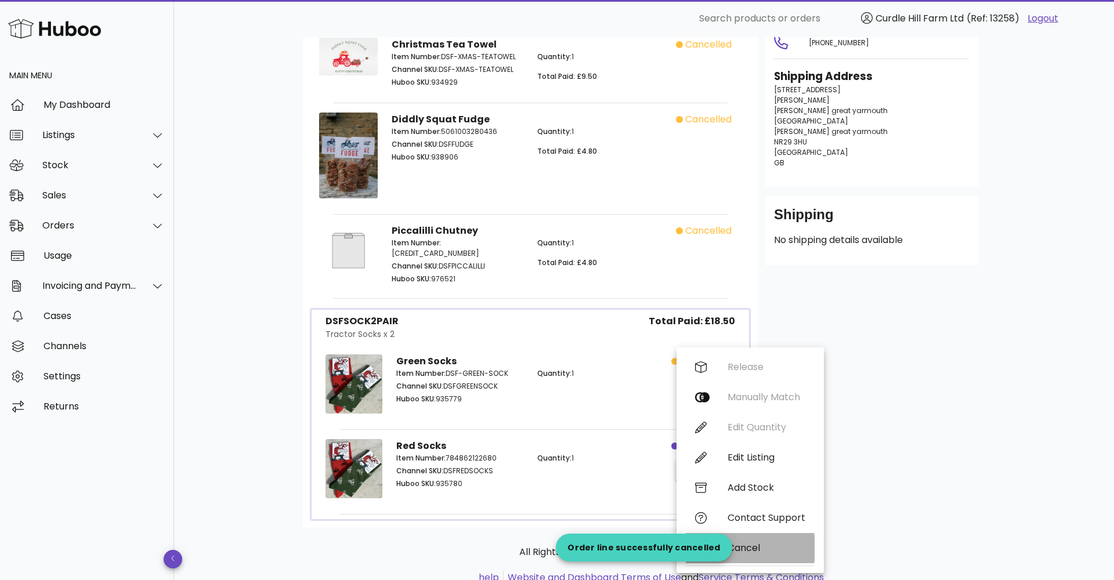
click at [795, 552] on div "Cancel" at bounding box center [767, 547] width 78 height 11
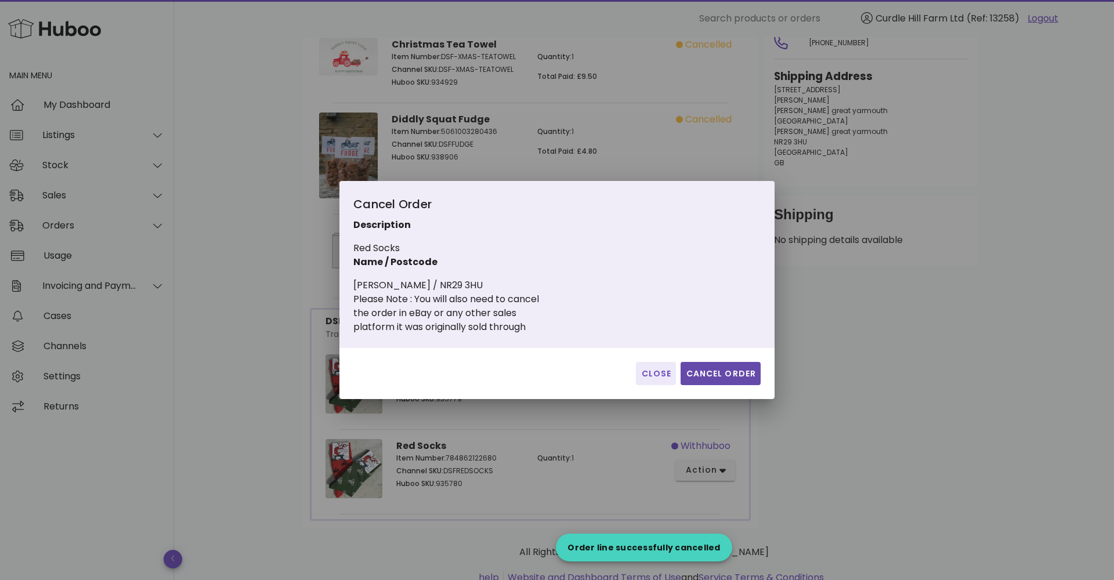
click at [723, 374] on span "Cancel Order" at bounding box center [720, 374] width 71 height 12
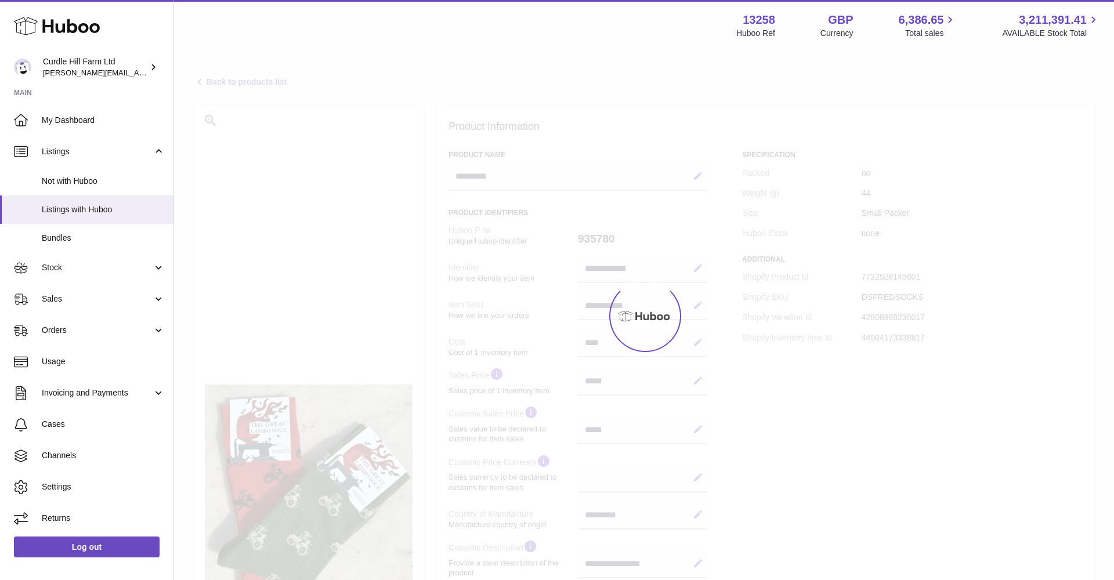
select select
select select "***"
select select "****"
